Goal: Find specific page/section: Find specific page/section

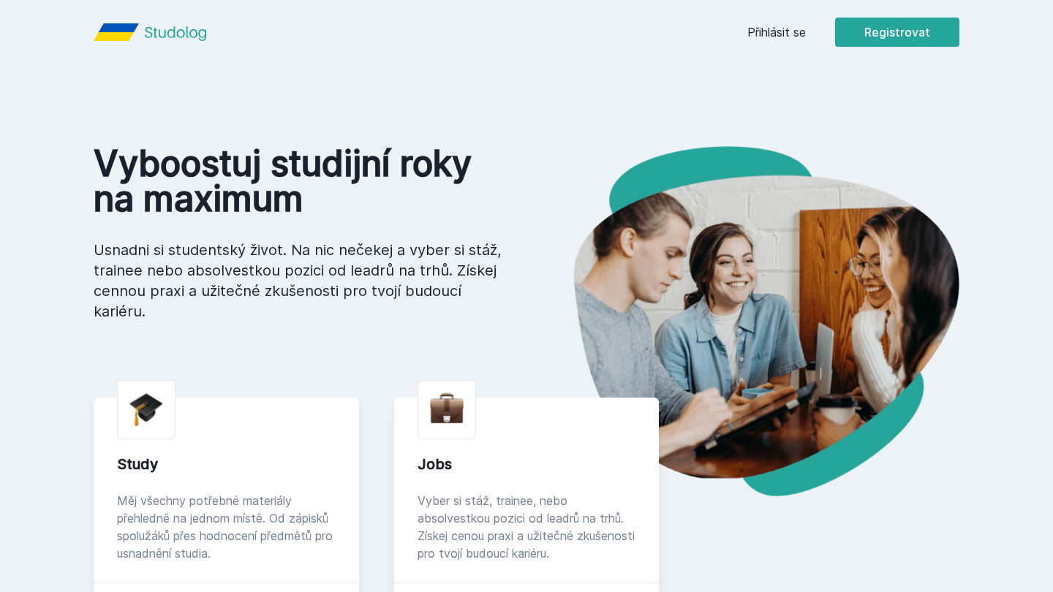
click at [786, 42] on div "Přihlásit se Registrovat" at bounding box center [854, 32] width 212 height 29
click at [792, 29] on link "Přihlásit se" at bounding box center [777, 32] width 59 height 18
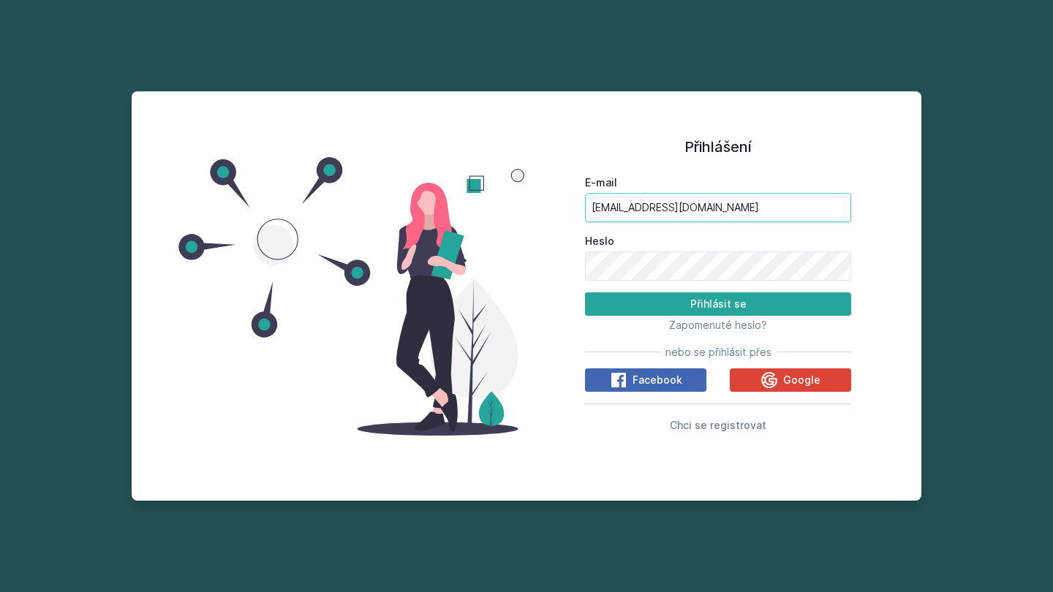
type input "[EMAIL_ADDRESS][DOMAIN_NAME]"
click at [718, 304] on button "Přihlásit se" at bounding box center [718, 304] width 266 height 23
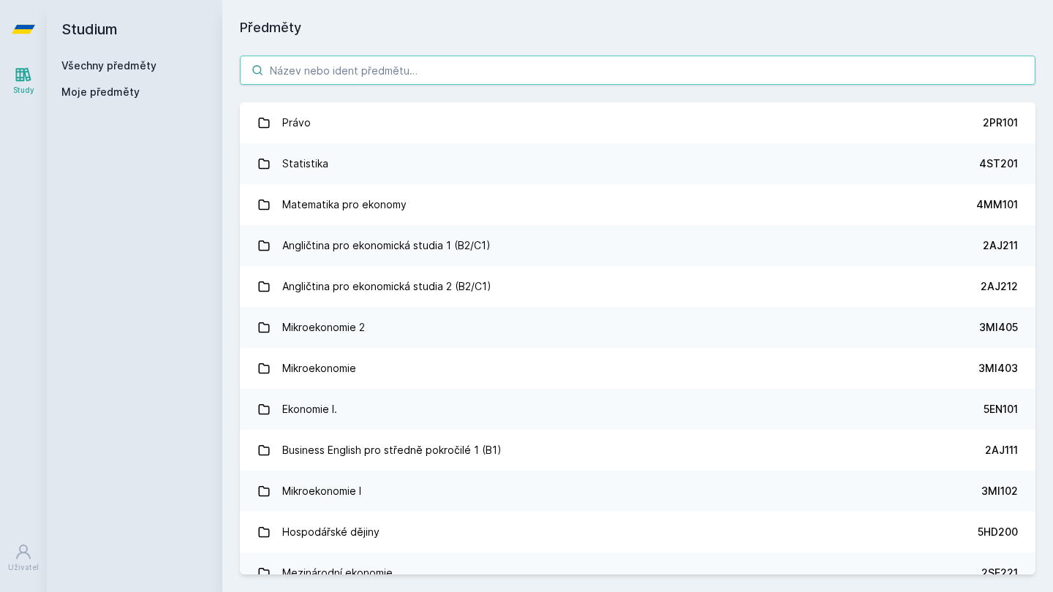
click at [352, 75] on input "search" at bounding box center [638, 70] width 796 height 29
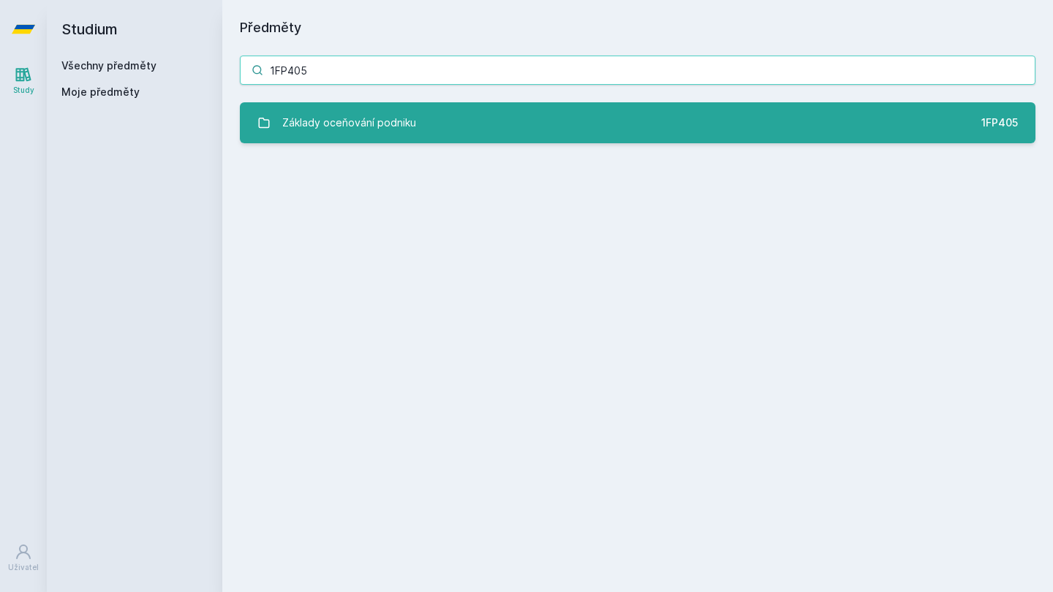
type input "1FP405"
click at [374, 137] on div "Základy oceňování podniku" at bounding box center [349, 122] width 134 height 29
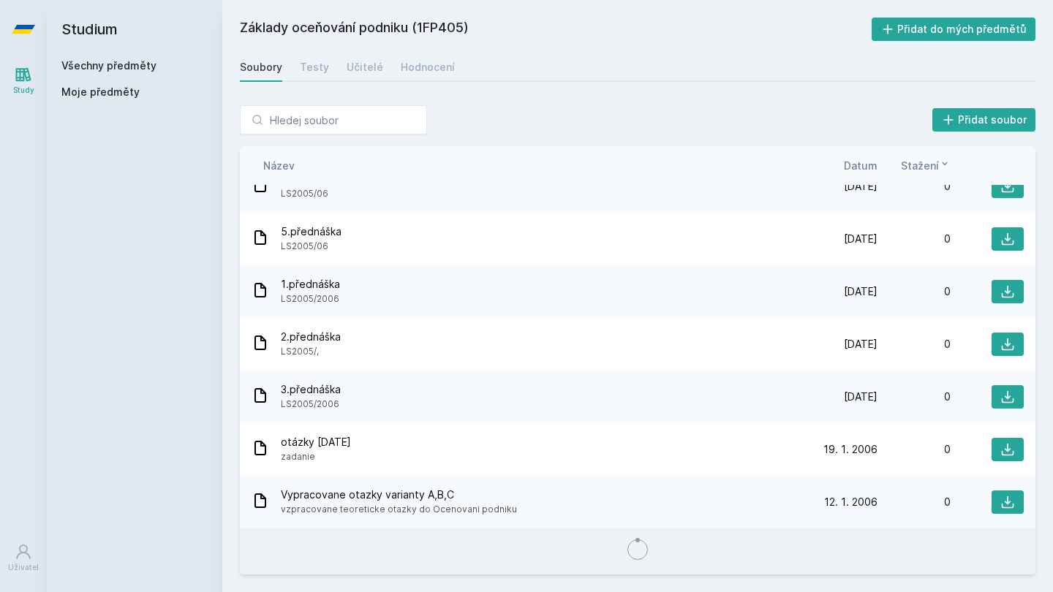
scroll to position [2816, 0]
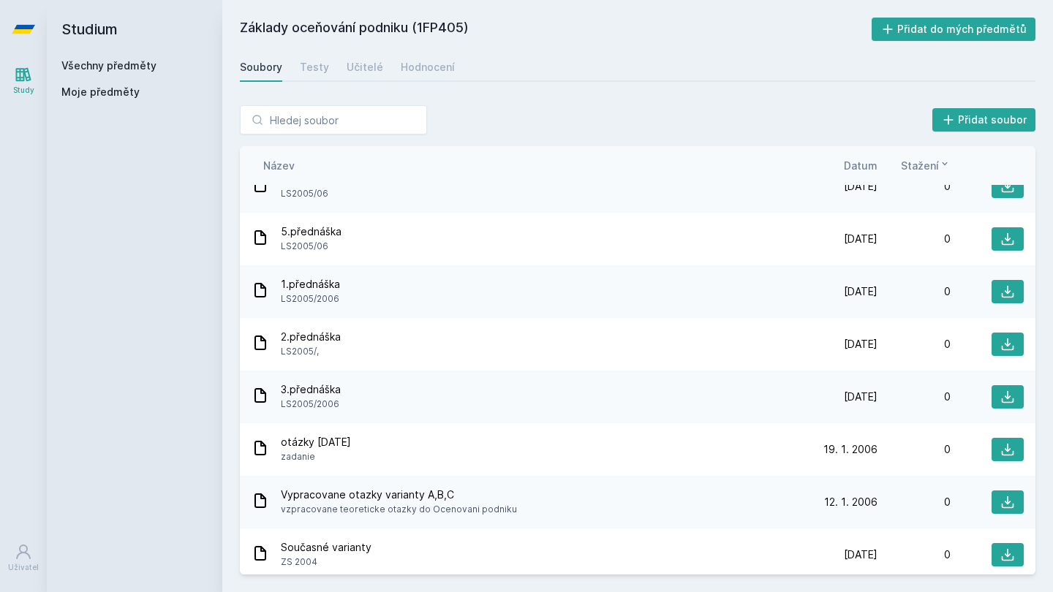
click at [858, 153] on div "Název Datum Stažení" at bounding box center [638, 165] width 796 height 39
click at [862, 161] on span "Datum" at bounding box center [861, 165] width 34 height 15
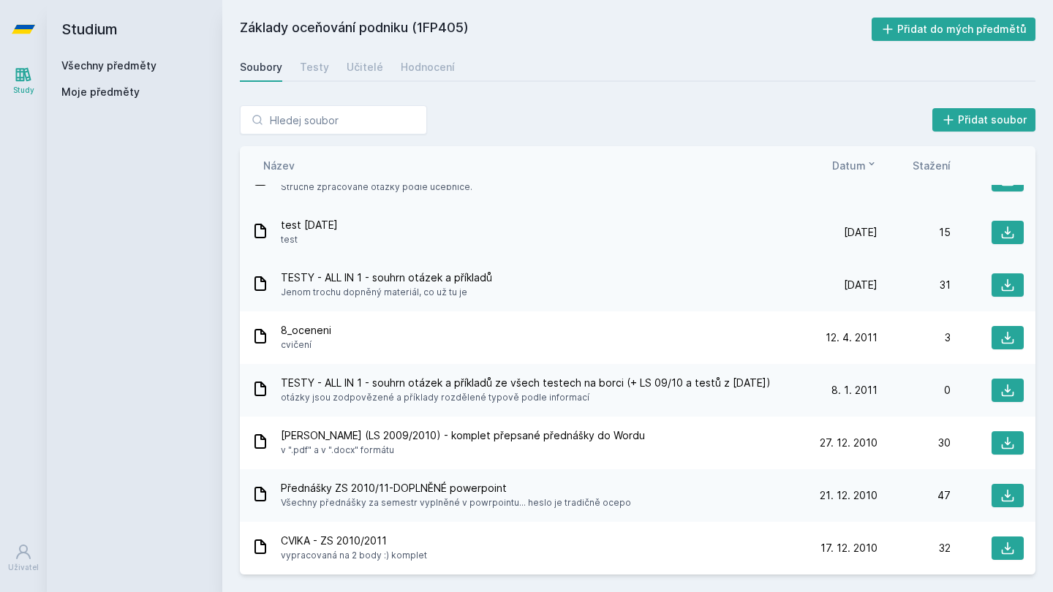
scroll to position [86, 0]
